Goal: Information Seeking & Learning: Learn about a topic

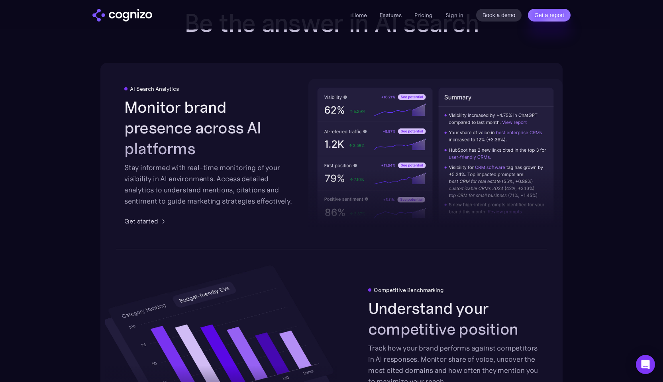
scroll to position [1413, 0]
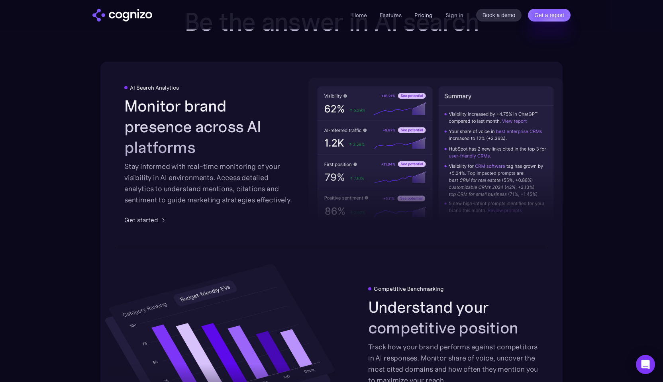
click at [431, 16] on link "Pricing" at bounding box center [424, 15] width 18 height 7
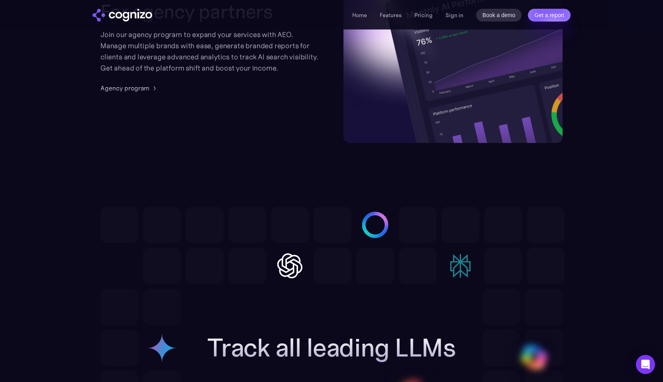
scroll to position [2201, 0]
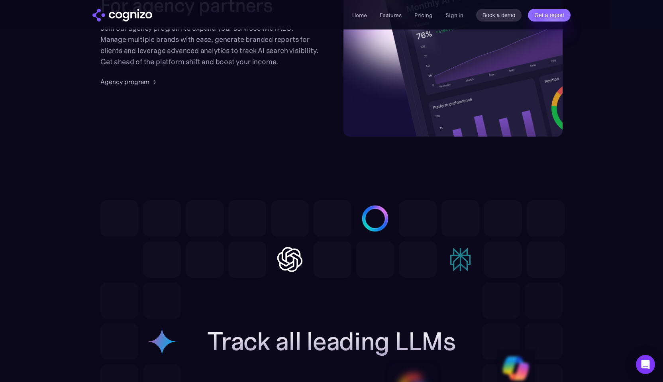
click at [122, 13] on img "home" at bounding box center [122, 15] width 60 height 13
